Goal: Use online tool/utility: Utilize a website feature to perform a specific function

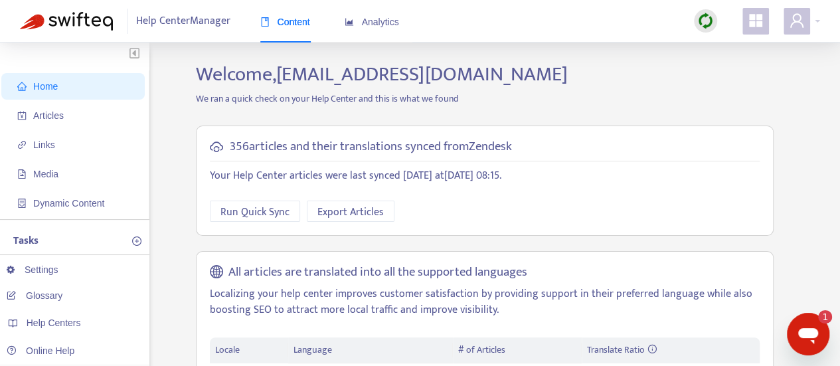
click at [698, 20] on img at bounding box center [706, 21] width 17 height 17
click at [721, 72] on link "Full Sync" at bounding box center [729, 69] width 48 height 15
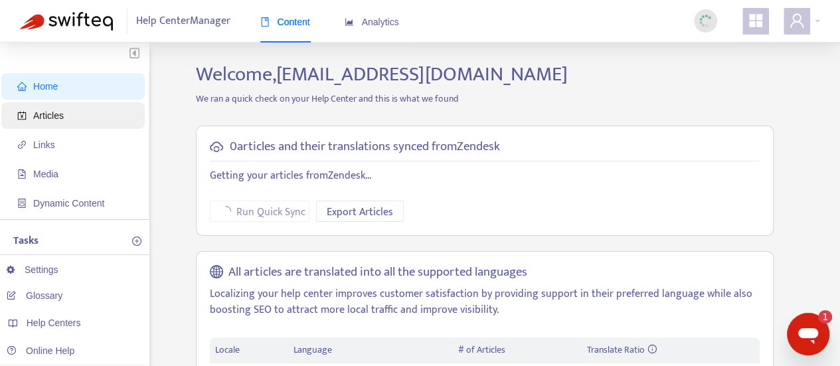
click at [52, 121] on span "Articles" at bounding box center [48, 115] width 31 height 11
click at [40, 114] on span "Articles" at bounding box center [48, 115] width 31 height 11
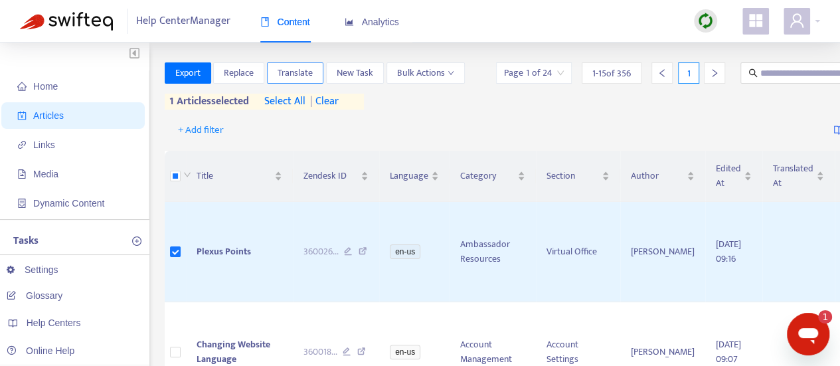
click at [284, 72] on span "Translate" at bounding box center [295, 73] width 35 height 15
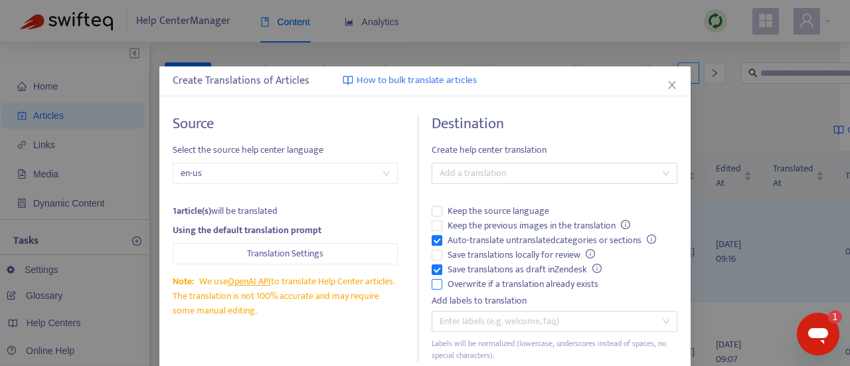
click at [466, 280] on span "Overwrite if a translation already exists" at bounding box center [522, 284] width 161 height 15
click at [462, 237] on span "Auto-translate untranslated categories or sections" at bounding box center [551, 240] width 219 height 15
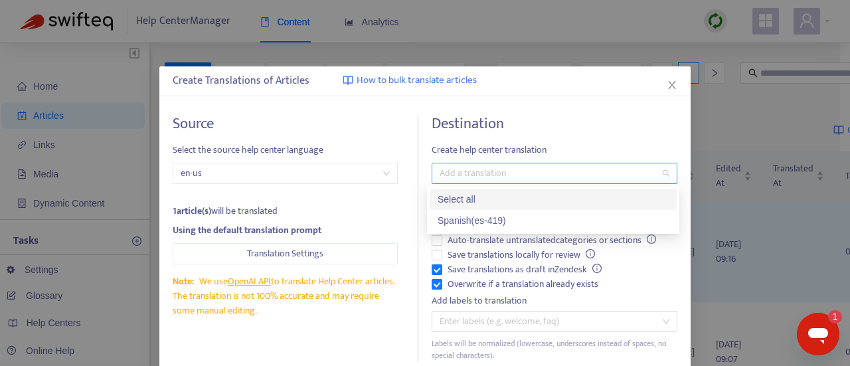
click at [478, 175] on div at bounding box center [548, 173] width 226 height 16
click at [474, 218] on div "Spanish ( es-419 )" at bounding box center [553, 220] width 231 height 15
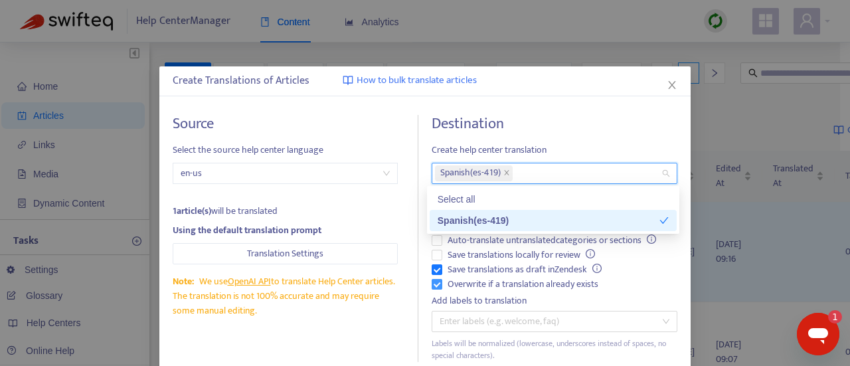
scroll to position [80, 0]
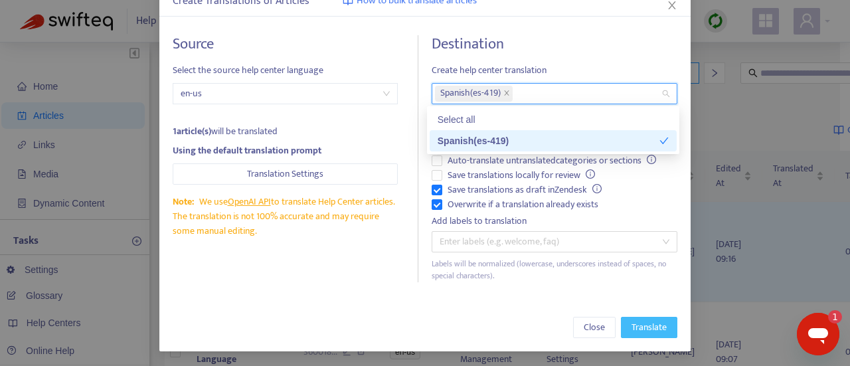
click at [636, 322] on span "Translate" at bounding box center [649, 327] width 35 height 15
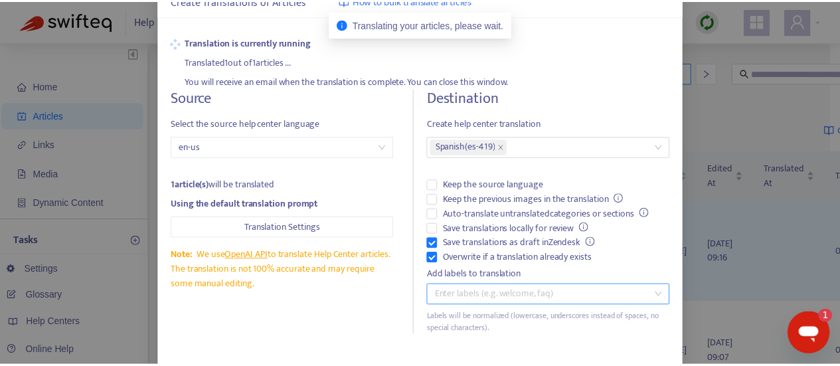
scroll to position [0, 0]
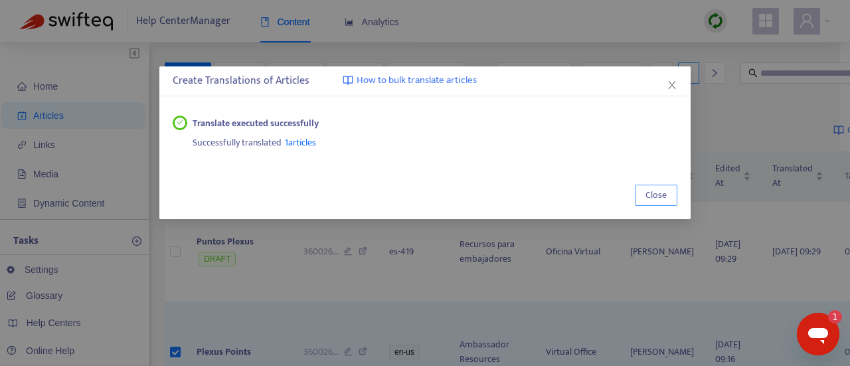
click at [656, 193] on span "Close" at bounding box center [656, 195] width 21 height 15
